Goal: Find contact information: Find contact information

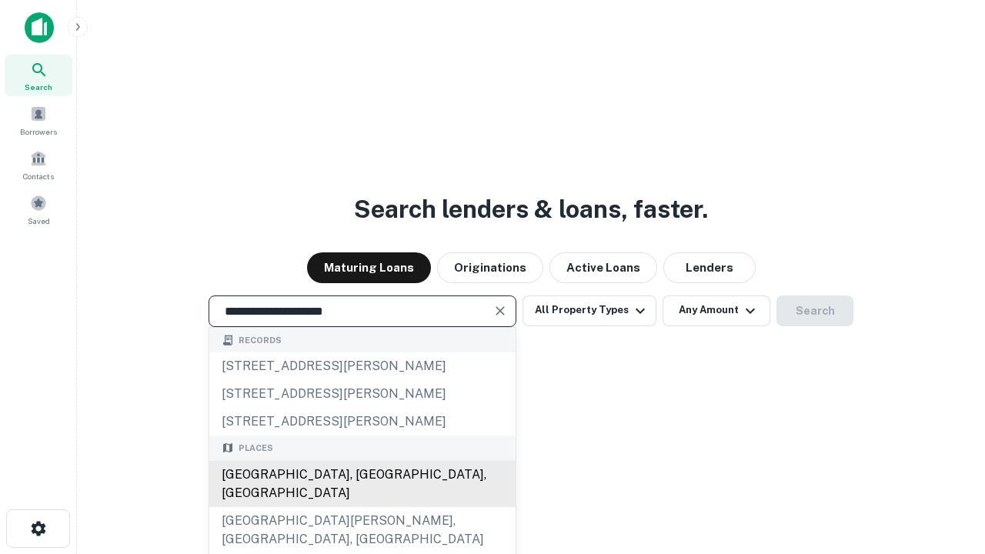
click at [362, 507] on div "[GEOGRAPHIC_DATA], [GEOGRAPHIC_DATA], [GEOGRAPHIC_DATA]" at bounding box center [362, 484] width 306 height 46
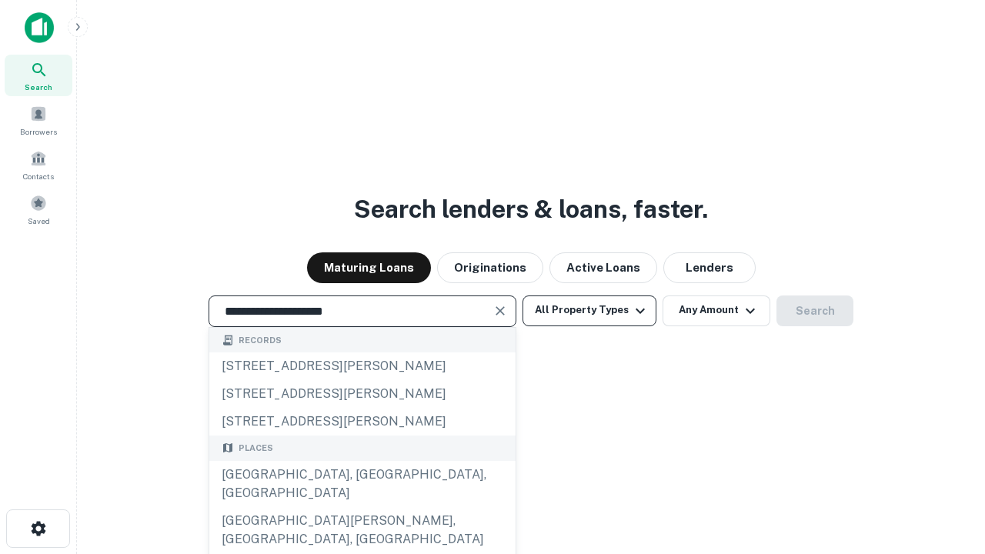
type input "**********"
click at [590, 310] on button "All Property Types" at bounding box center [590, 311] width 134 height 31
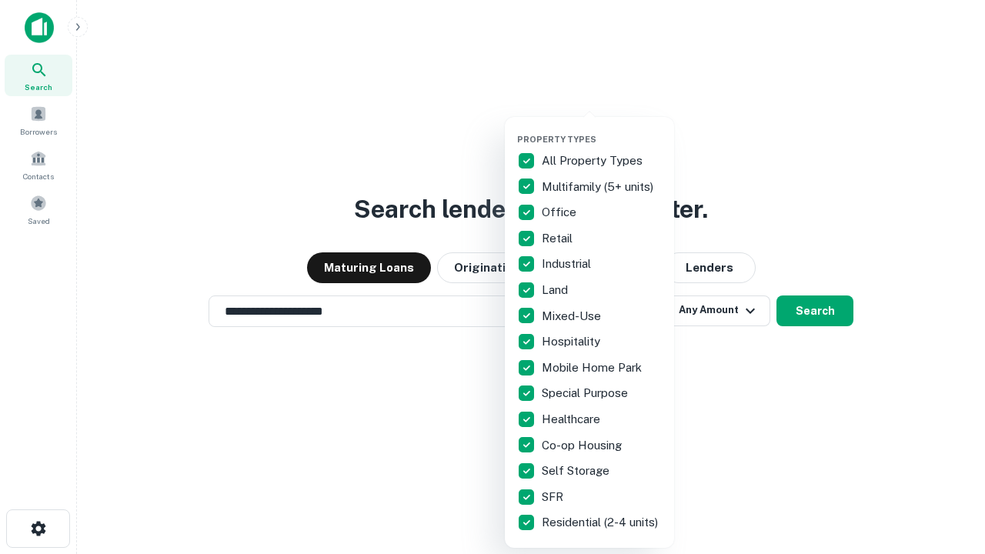
click at [602, 129] on button "button" at bounding box center [601, 129] width 169 height 1
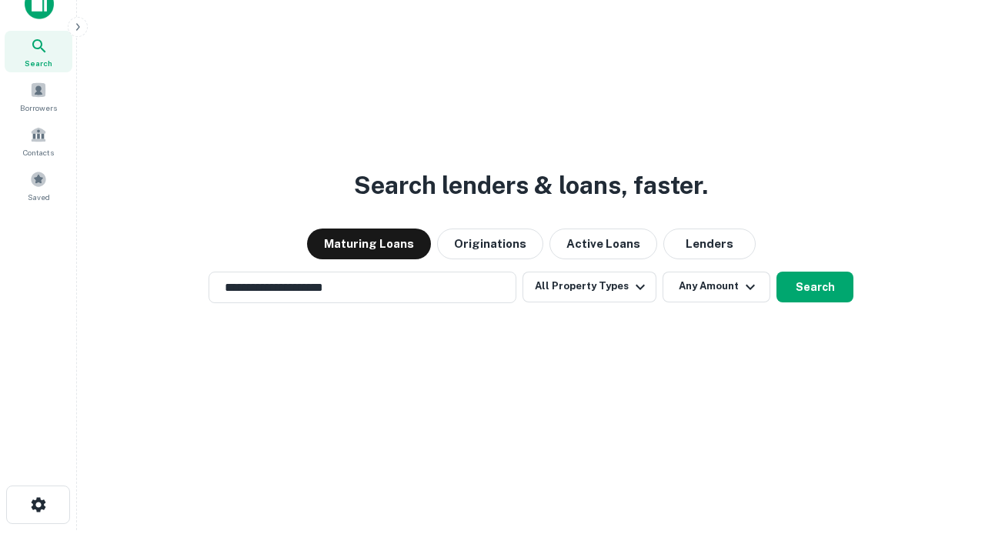
scroll to position [9, 186]
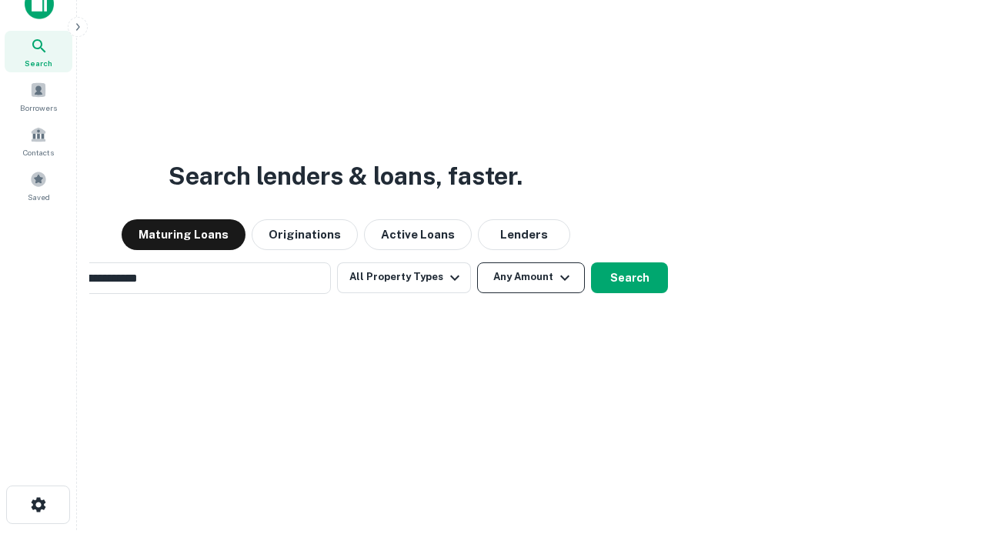
click at [477, 262] on button "Any Amount" at bounding box center [531, 277] width 108 height 31
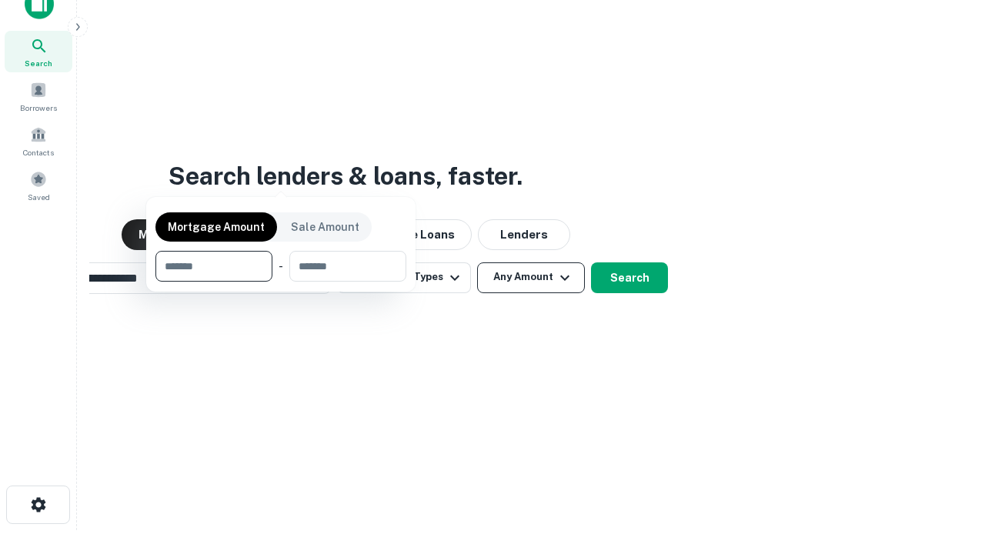
scroll to position [111, 436]
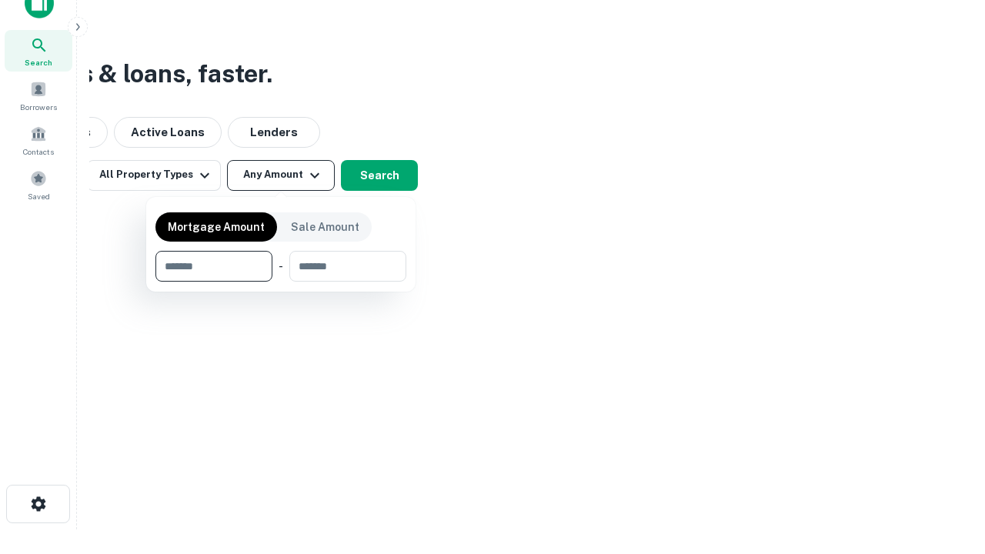
type input "*******"
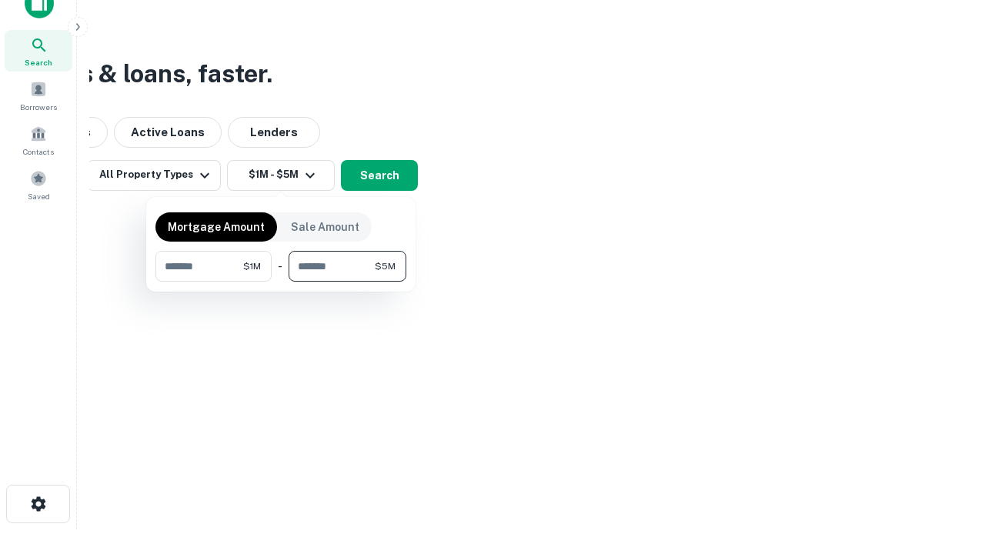
type input "*******"
click at [281, 282] on button "button" at bounding box center [280, 282] width 251 height 1
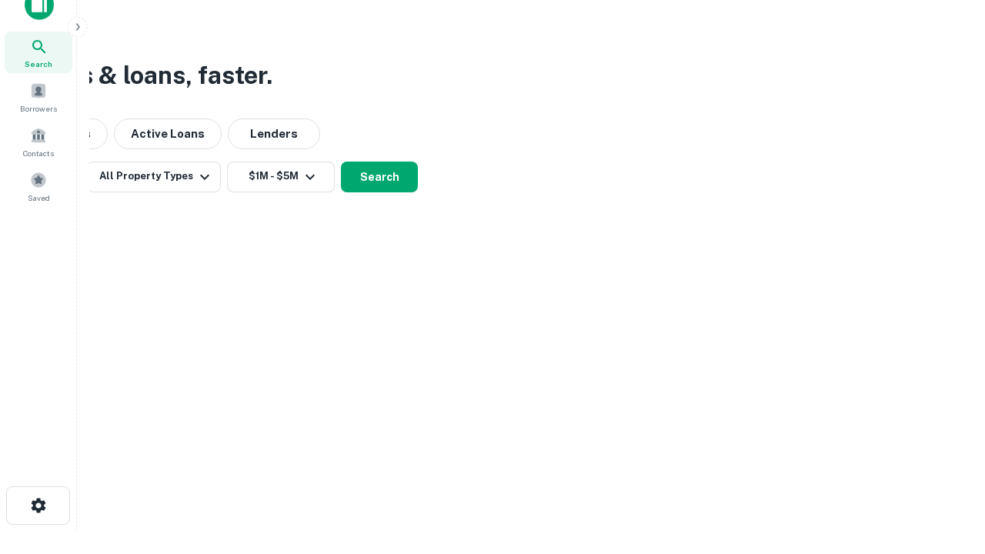
scroll to position [9, 284]
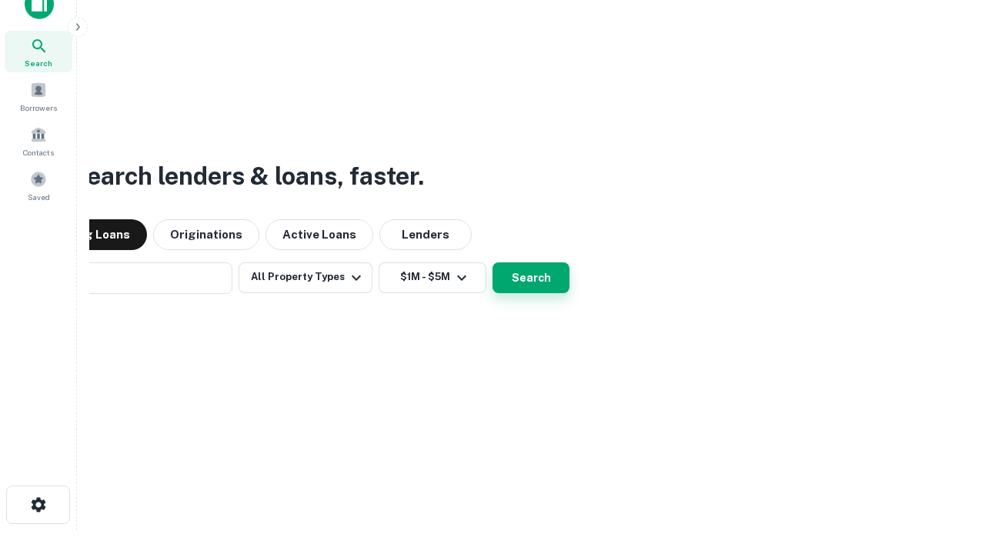
click at [493, 262] on button "Search" at bounding box center [531, 277] width 77 height 31
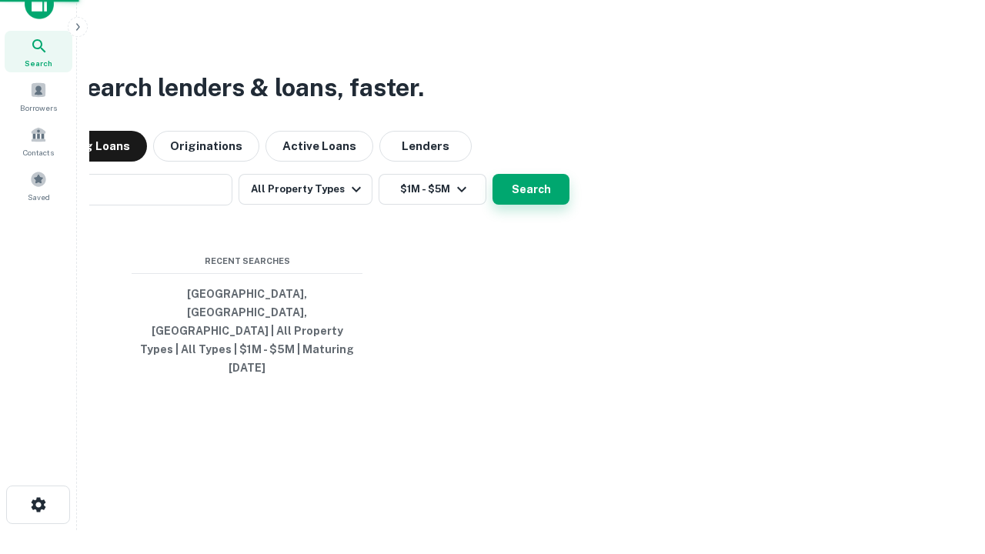
scroll to position [41, 436]
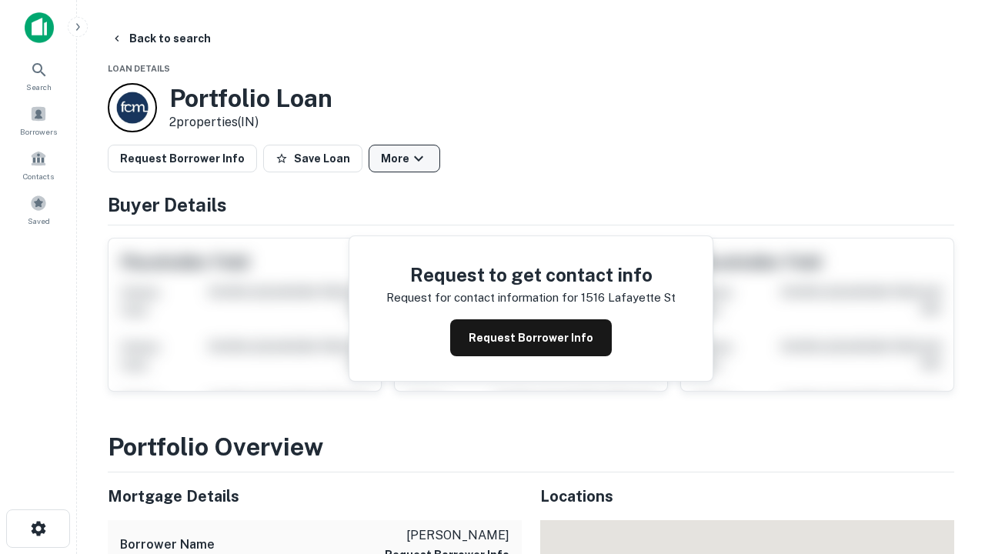
click at [404, 159] on button "More" at bounding box center [405, 159] width 72 height 28
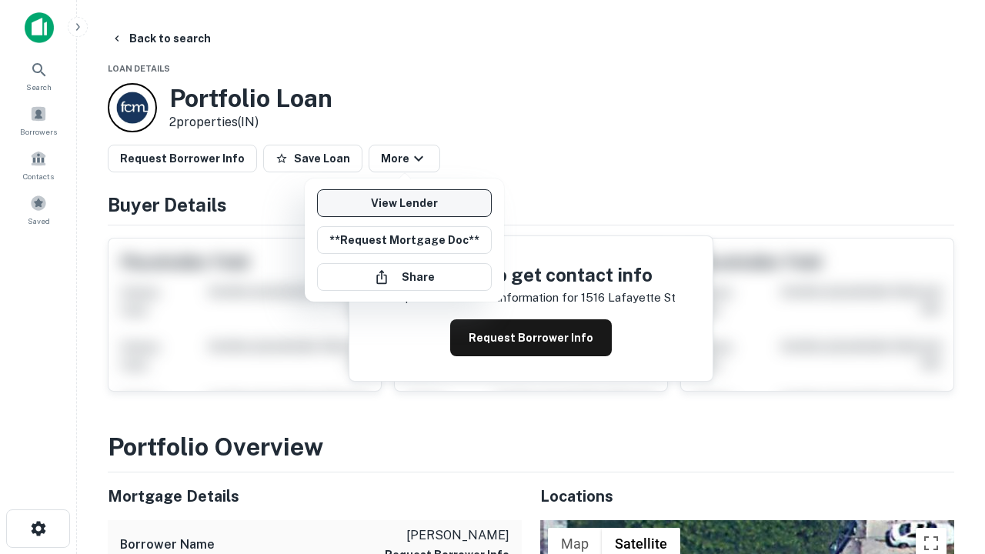
click at [404, 203] on link "View Lender" at bounding box center [404, 203] width 175 height 28
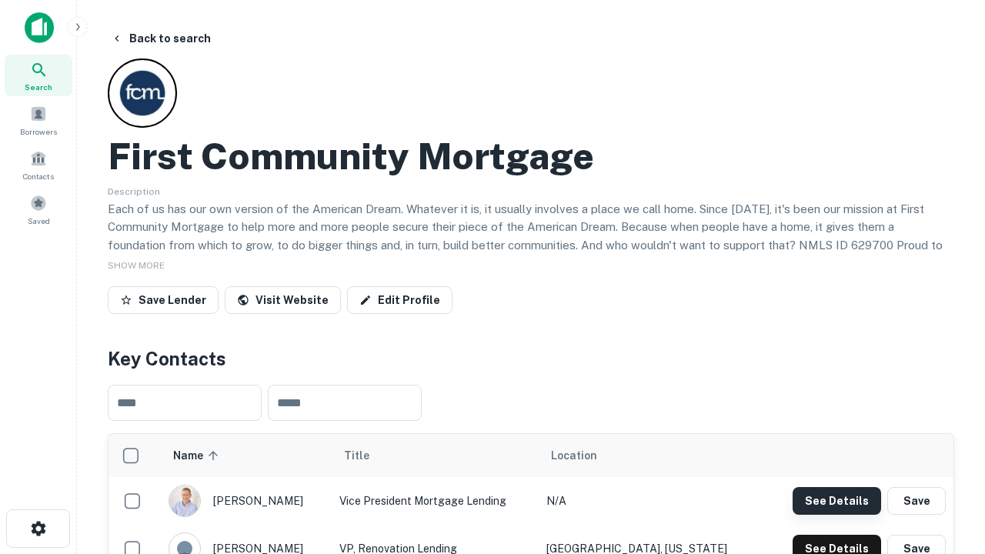
click at [837, 500] on button "See Details" at bounding box center [837, 501] width 89 height 28
click at [38, 529] on icon "button" at bounding box center [38, 529] width 18 height 18
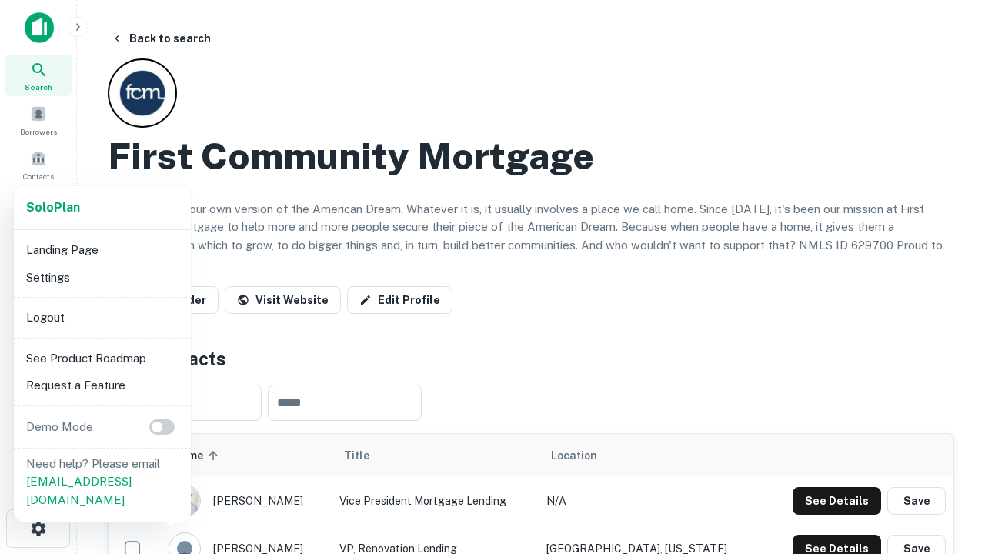
click at [102, 317] on li "Logout" at bounding box center [102, 318] width 165 height 28
